Goal: Information Seeking & Learning: Learn about a topic

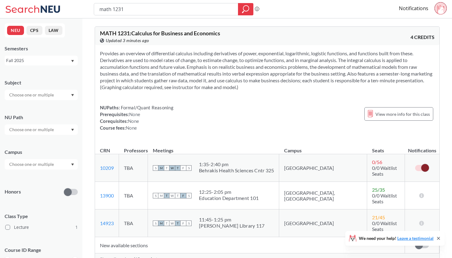
click at [441, 14] on div at bounding box center [440, 9] width 12 height 14
click at [46, 65] on div "NEU CPS LAW Semesters Fall 2025 Subject NU Path Campus Honors Class Type Lectur…" at bounding box center [41, 138] width 82 height 240
click at [63, 58] on div "Fall 2025" at bounding box center [38, 60] width 64 height 7
click at [53, 72] on div "Fall 2025" at bounding box center [42, 74] width 69 height 7
drag, startPoint x: 167, startPoint y: 7, endPoint x: 0, endPoint y: -3, distance: 167.5
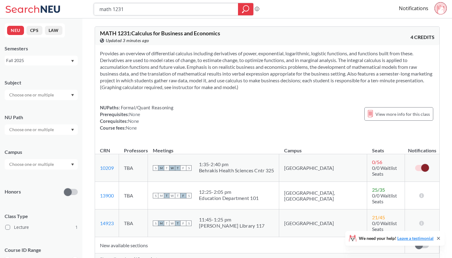
click at [0, 0] on html "math 1231 Phrase search guarantees the exact search appears in the results. Ex.…" at bounding box center [226, 129] width 452 height 258
type input "artg 1271"
click at [247, 13] on icon "magnifying glass" at bounding box center [245, 9] width 7 height 9
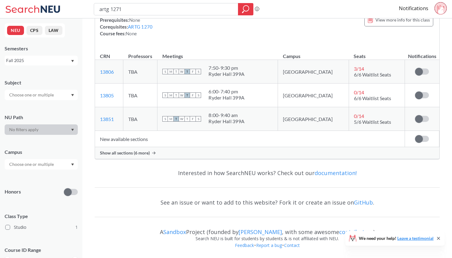
scroll to position [88, 0]
click at [149, 152] on span "Show all sections (6 more)" at bounding box center [125, 153] width 50 height 6
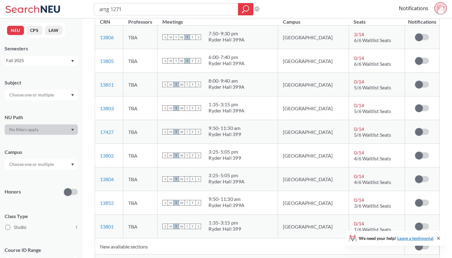
scroll to position [123, 0]
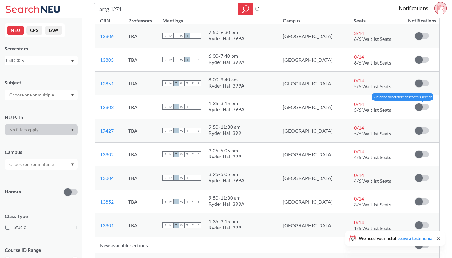
click at [421, 106] on span at bounding box center [419, 107] width 8 height 8
click at [415, 104] on input "checkbox" at bounding box center [415, 104] width 0 height 0
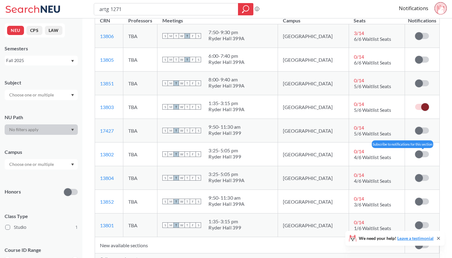
click at [420, 154] on span at bounding box center [419, 155] width 8 height 8
click at [415, 151] on input "checkbox" at bounding box center [415, 151] width 0 height 0
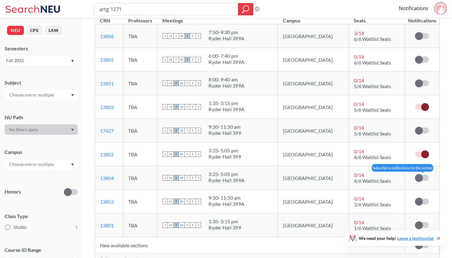
click at [426, 179] on label at bounding box center [422, 178] width 14 height 6
click at [415, 175] on input "checkbox" at bounding box center [415, 175] width 0 height 0
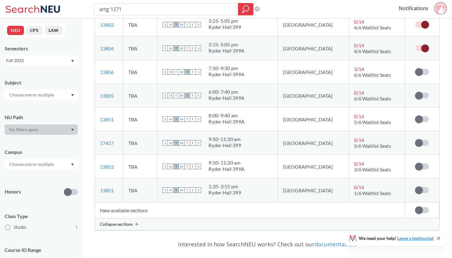
scroll to position [166, 0]
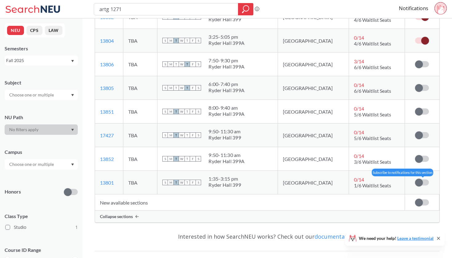
click at [419, 181] on span at bounding box center [419, 183] width 8 height 8
click at [415, 180] on input "checkbox" at bounding box center [415, 180] width 0 height 0
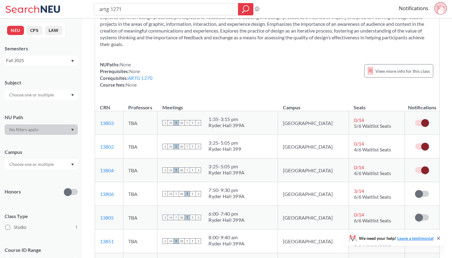
scroll to position [20, 0]
